Goal: Transaction & Acquisition: Purchase product/service

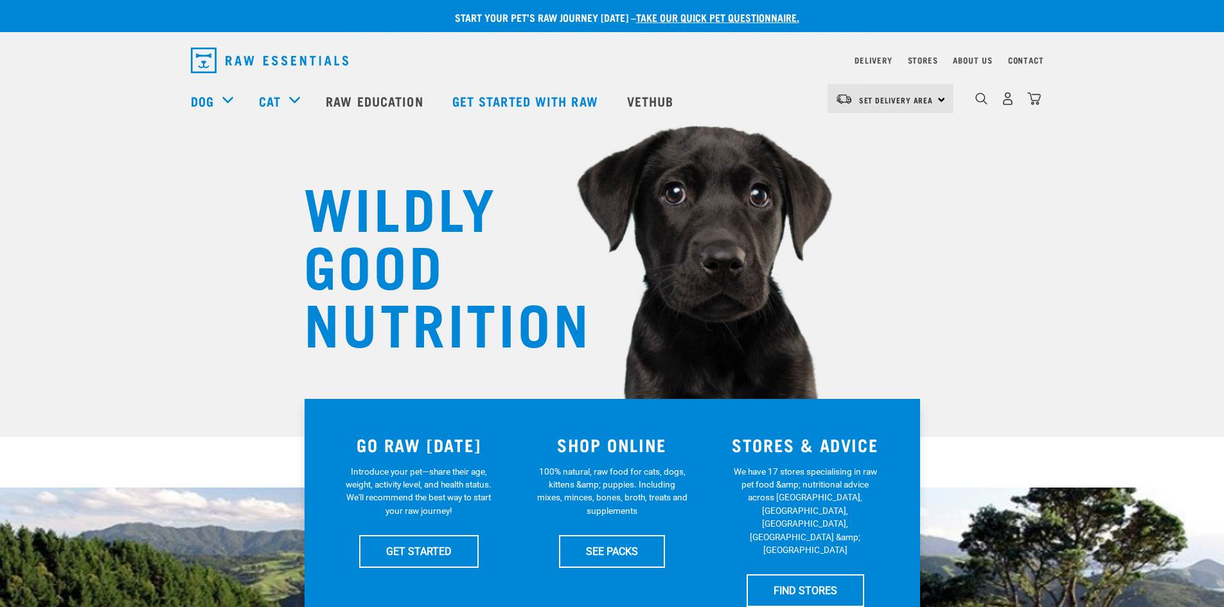
click at [939, 107] on div "Set Delivery Area North Island South Island" at bounding box center [890, 98] width 126 height 29
click at [867, 130] on link "[GEOGRAPHIC_DATA]" at bounding box center [888, 135] width 123 height 28
click at [604, 535] on link "SEE PACKS" at bounding box center [612, 551] width 106 height 32
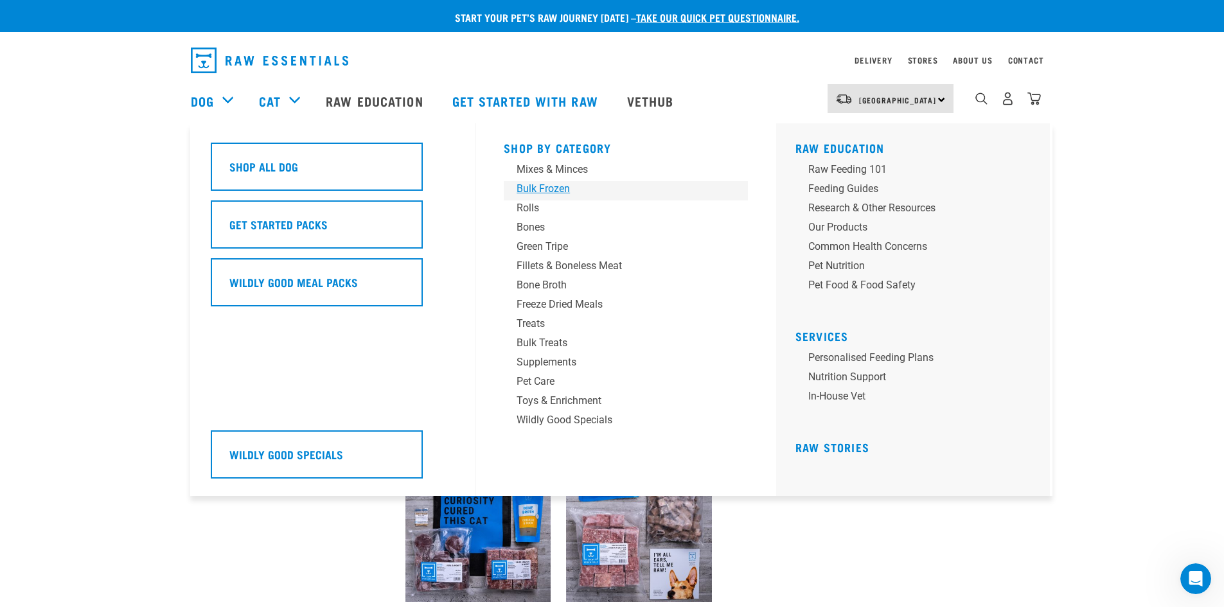
click at [556, 187] on div "Bulk Frozen" at bounding box center [617, 188] width 200 height 15
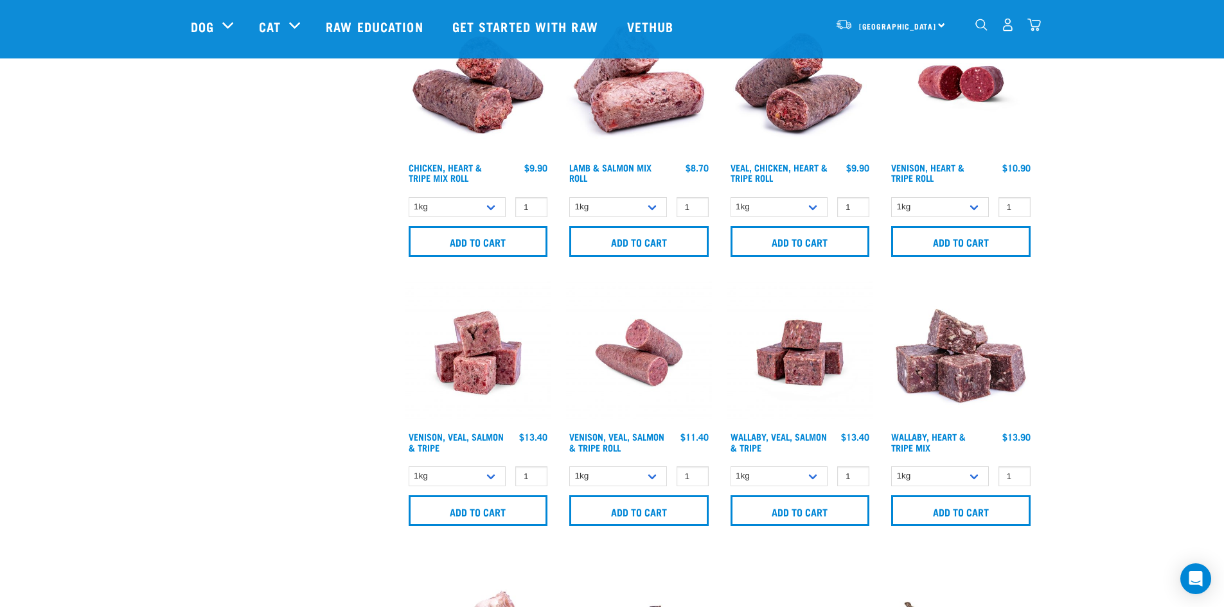
scroll to position [642, 0]
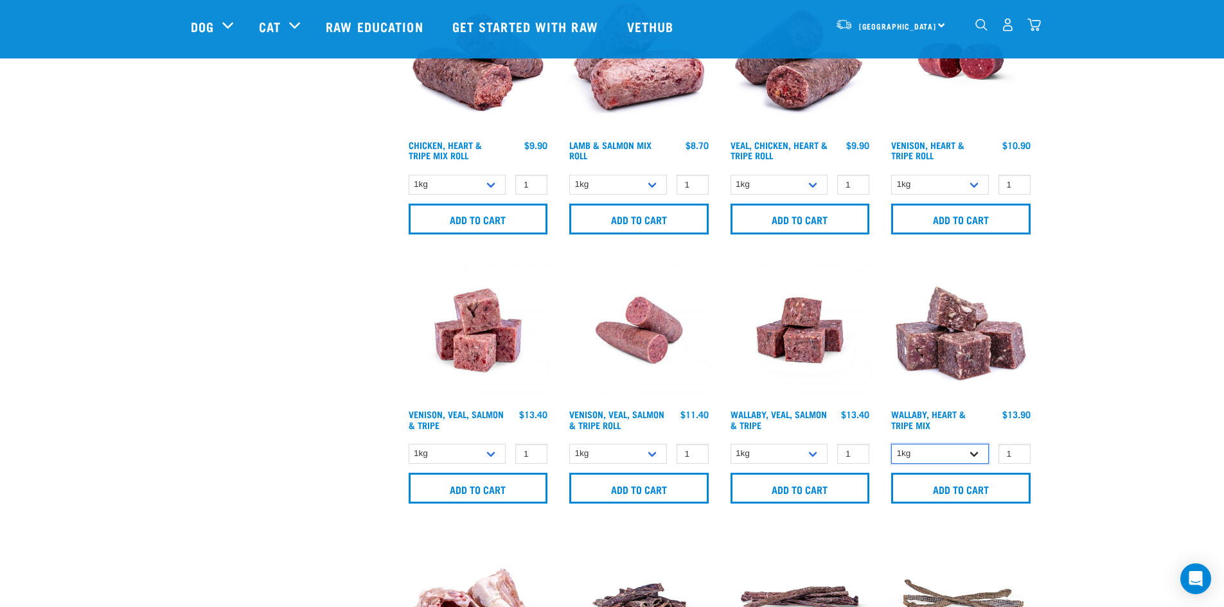
click at [961, 453] on select "1kg 3kg" at bounding box center [940, 454] width 98 height 20
select select "776"
click at [891, 444] on select "1kg 3kg" at bounding box center [940, 454] width 98 height 20
click at [913, 483] on input "Add to cart" at bounding box center [960, 488] width 139 height 31
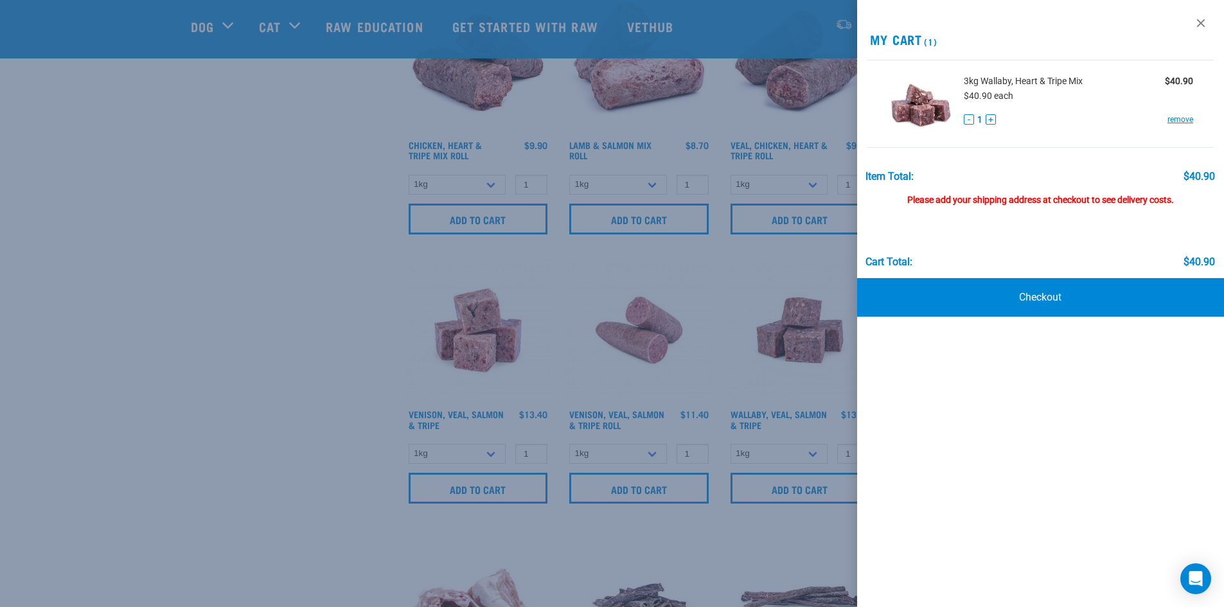
click at [156, 333] on div at bounding box center [612, 303] width 1224 height 607
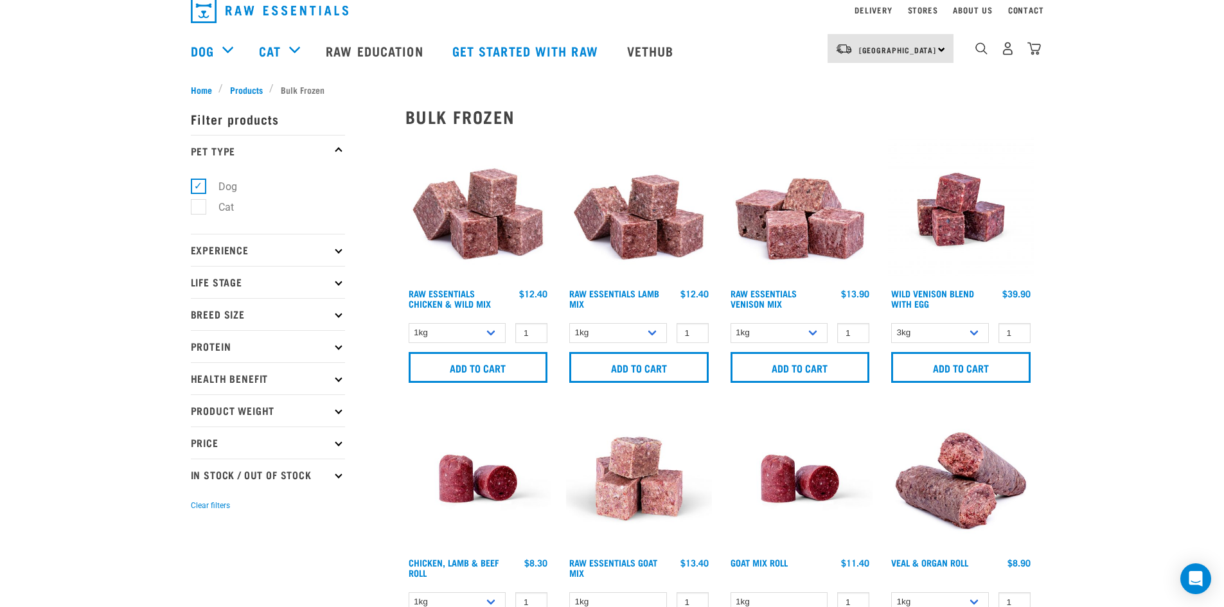
scroll to position [0, 0]
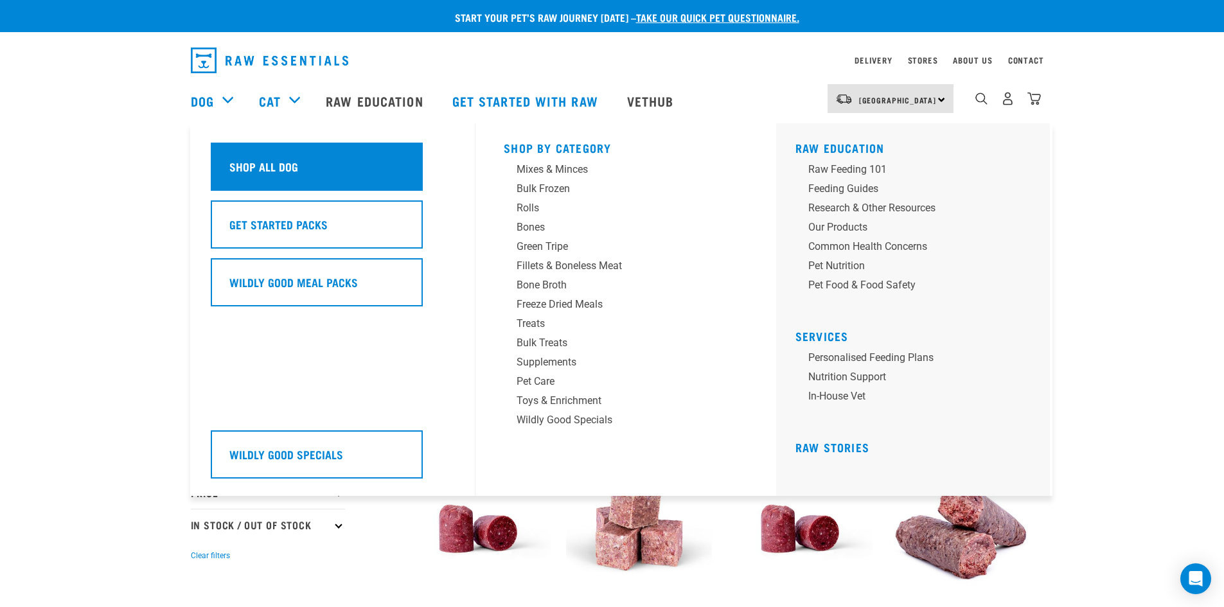
click at [222, 173] on div "Shop All Dog" at bounding box center [317, 167] width 212 height 48
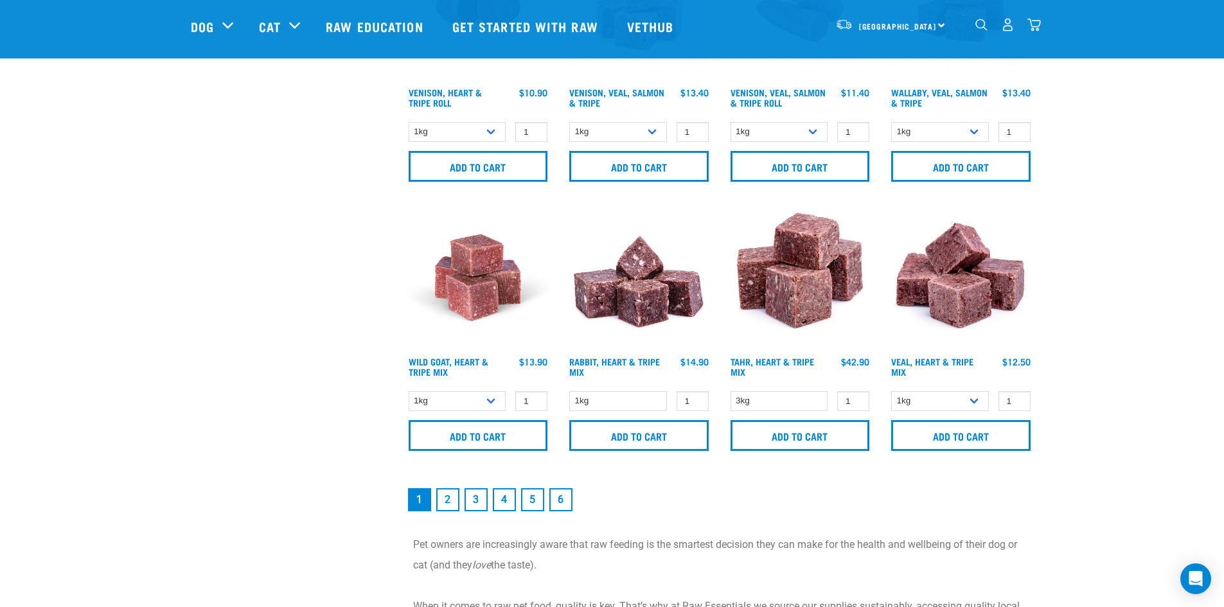
scroll to position [1799, 0]
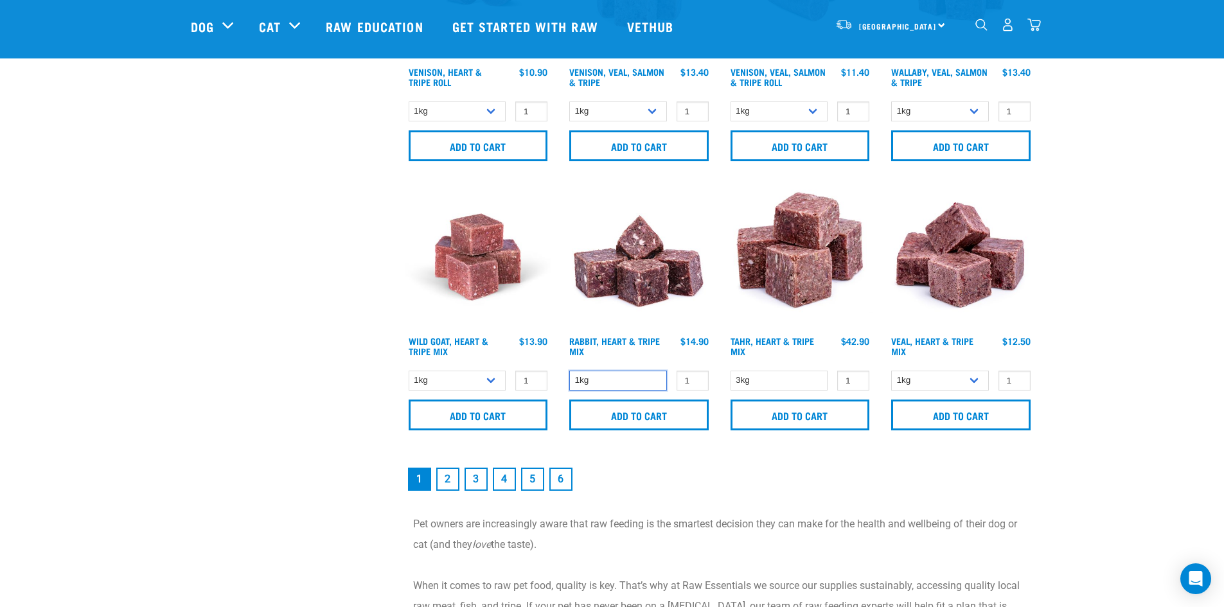
click at [614, 378] on select "1kg" at bounding box center [618, 381] width 98 height 20
click at [632, 421] on input "Add to cart" at bounding box center [638, 415] width 139 height 31
click at [450, 483] on link "2" at bounding box center [447, 479] width 23 height 23
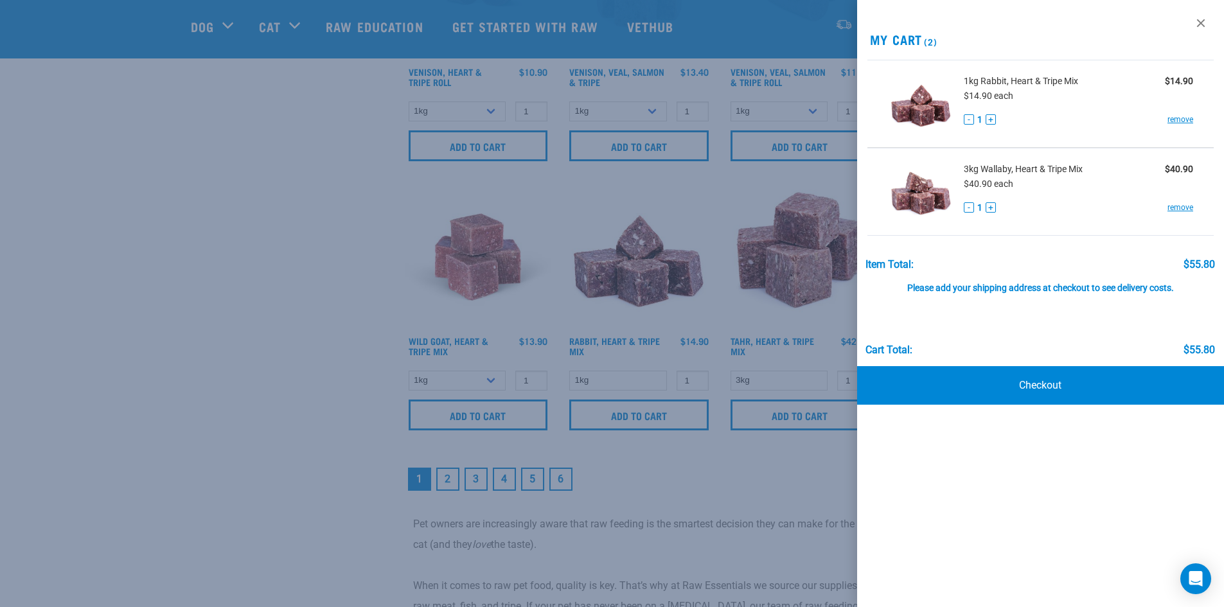
click at [308, 482] on div at bounding box center [612, 303] width 1224 height 607
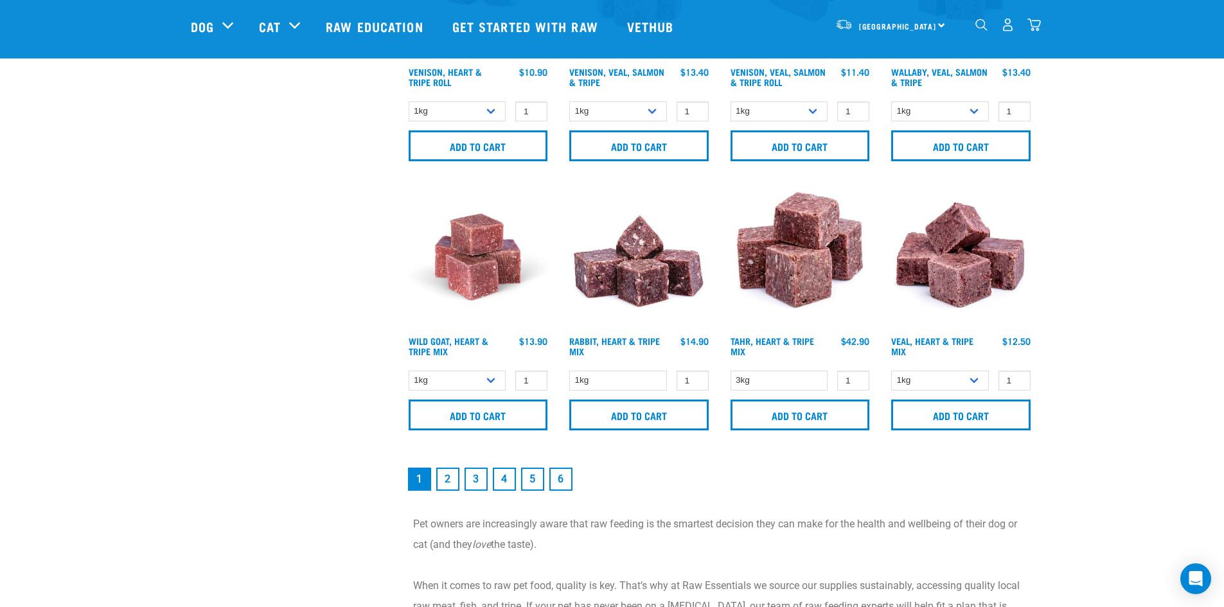
click at [450, 474] on link "2" at bounding box center [447, 479] width 23 height 23
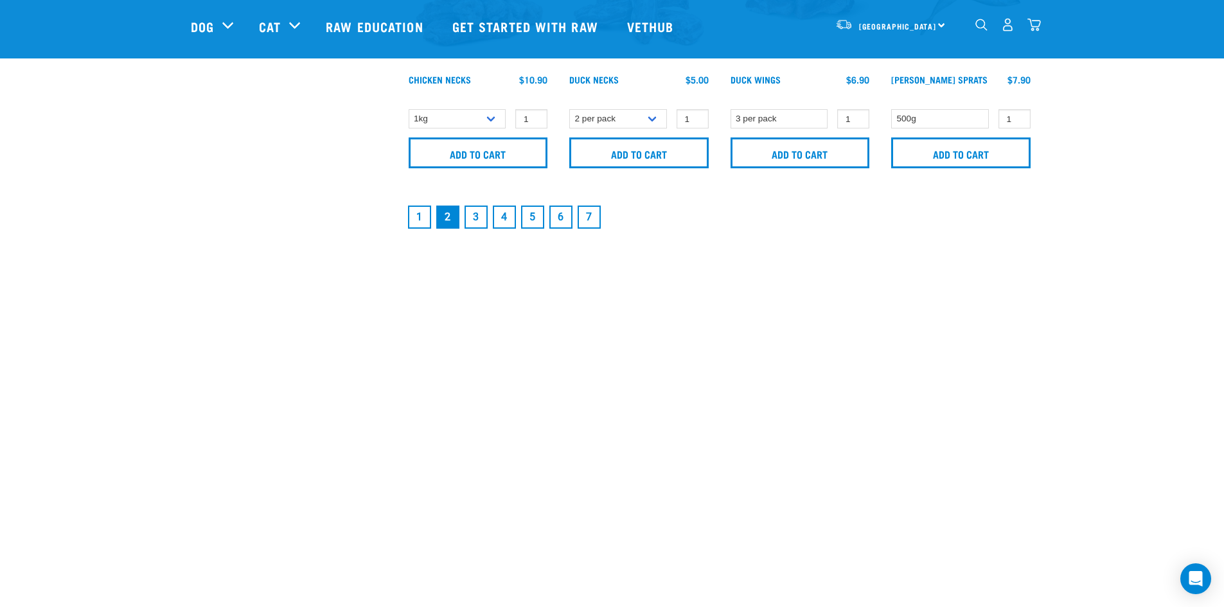
scroll to position [2056, 0]
click at [477, 219] on link "3" at bounding box center [476, 215] width 23 height 23
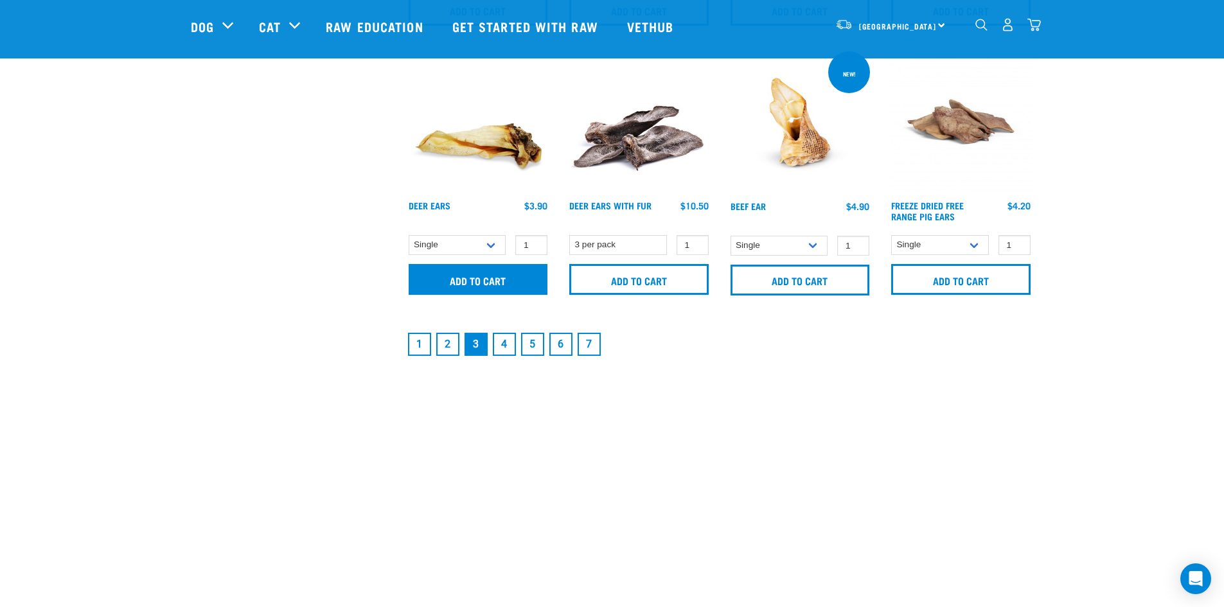
scroll to position [1927, 0]
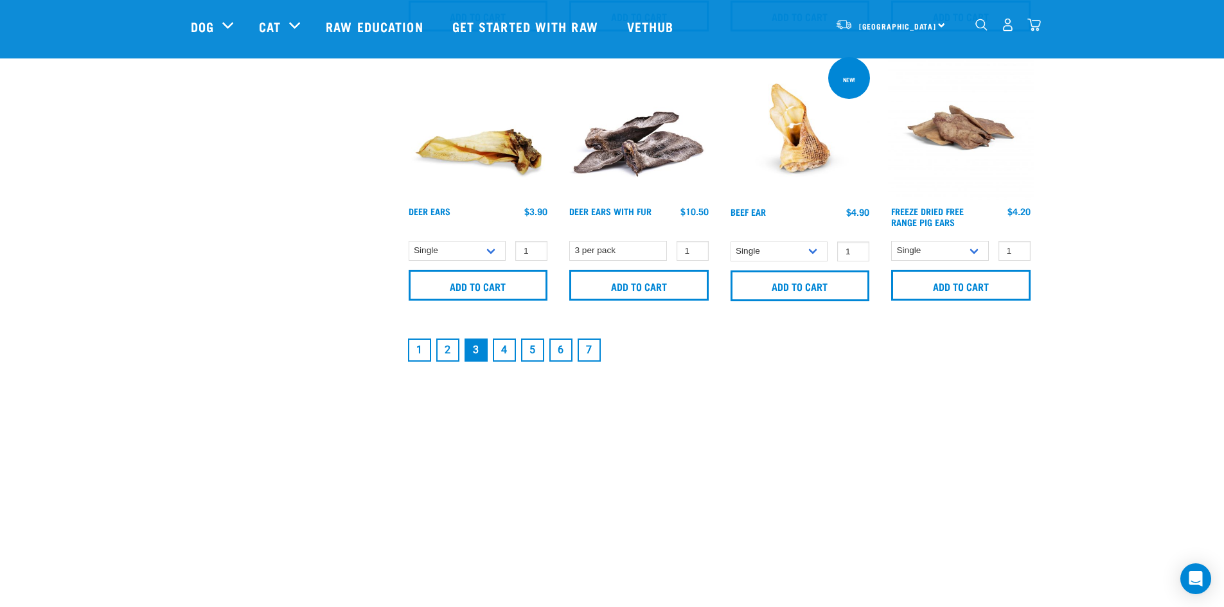
click at [505, 350] on link "4" at bounding box center [504, 350] width 23 height 23
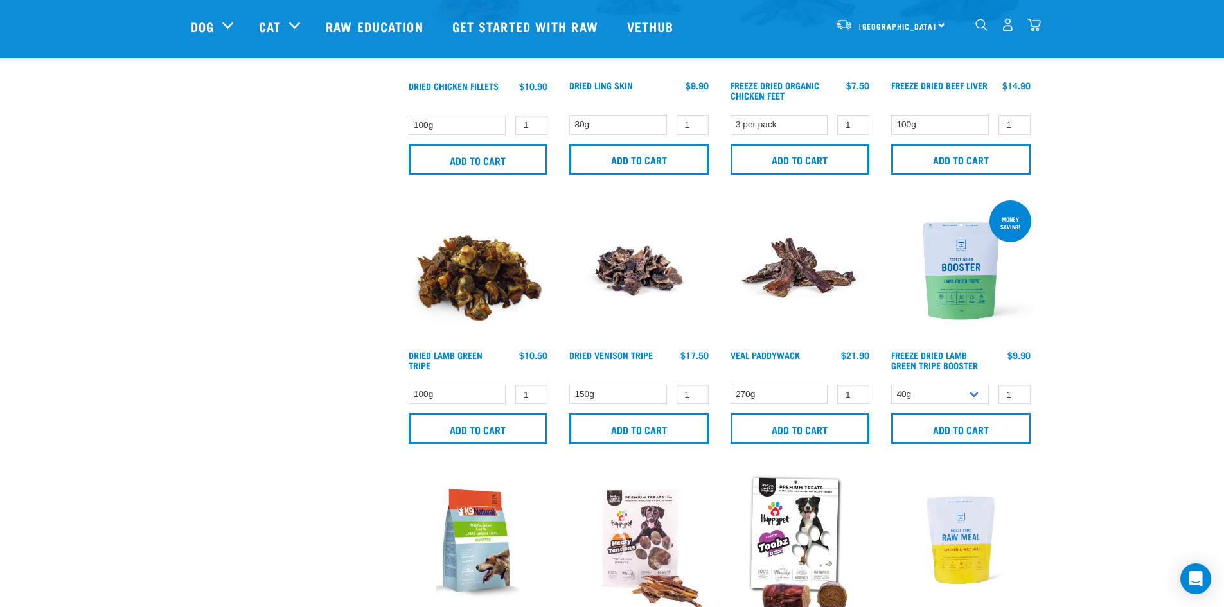
scroll to position [1349, 0]
